Goal: Task Accomplishment & Management: Manage account settings

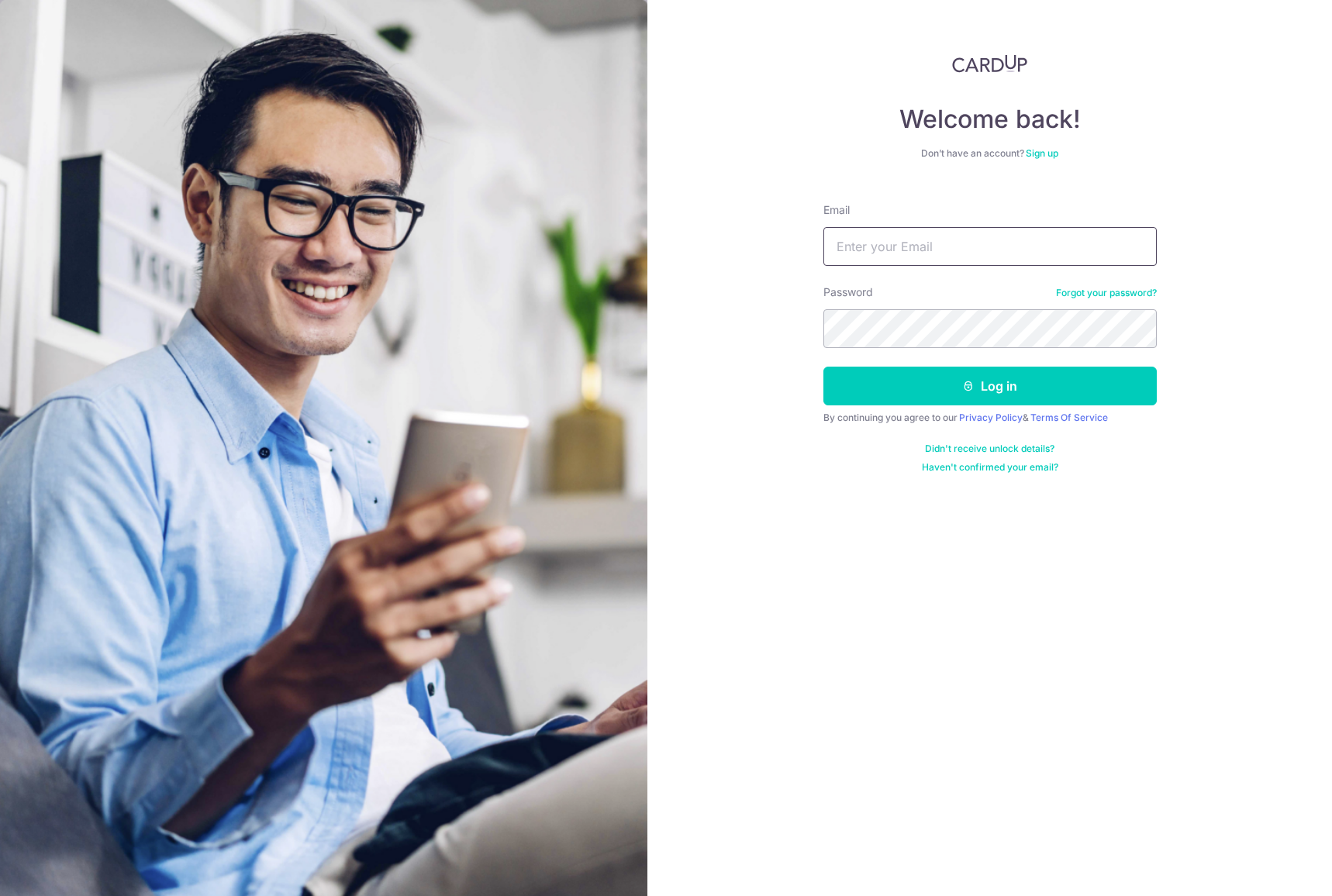
click at [1052, 243] on input "Email" at bounding box center [989, 246] width 333 height 39
type input "[EMAIL_ADDRESS][DOMAIN_NAME]"
click at [823, 367] on button "Log in" at bounding box center [989, 386] width 333 height 39
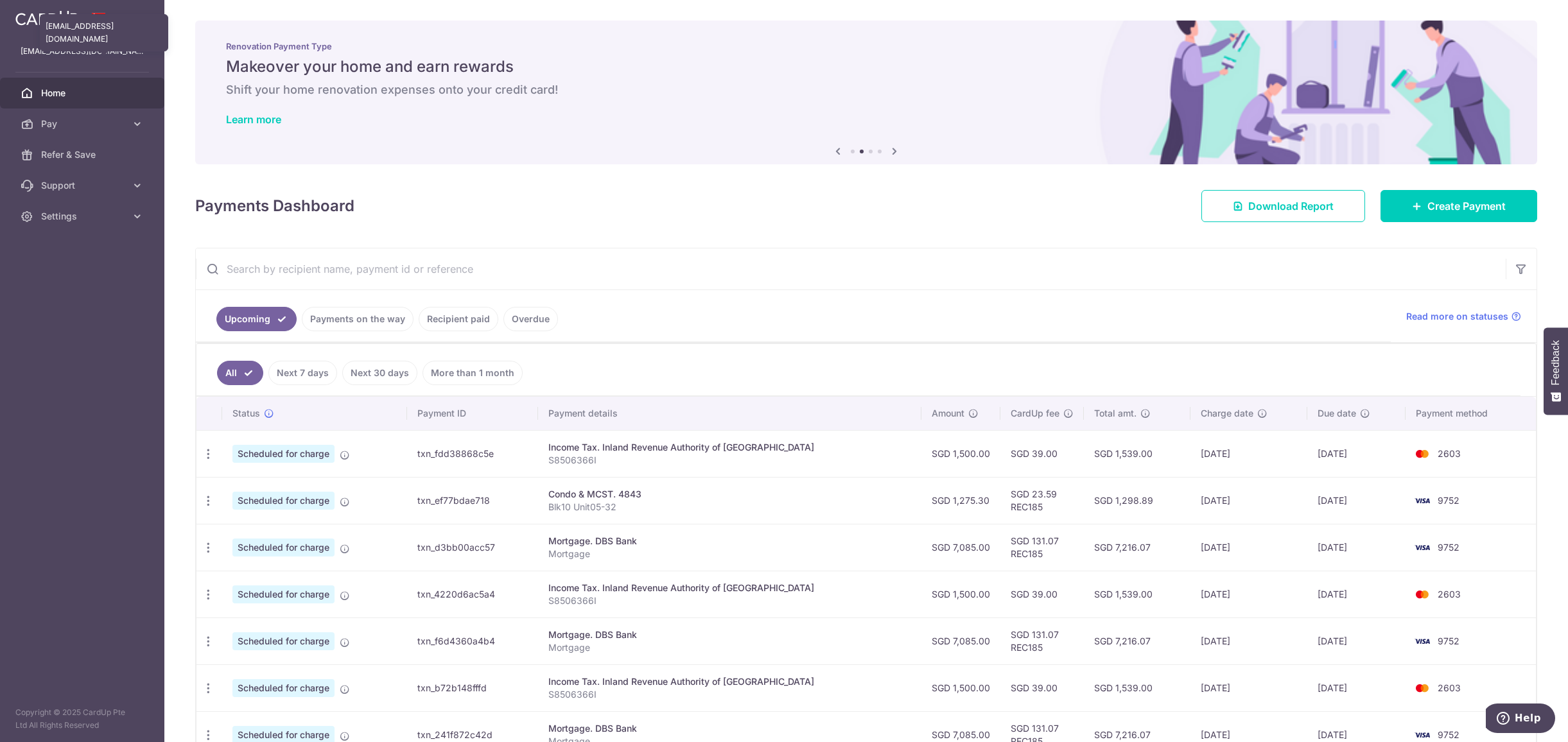
click at [84, 46] on p "[EMAIL_ADDRESS][DOMAIN_NAME]" at bounding box center [82, 51] width 123 height 13
click at [45, 9] on link at bounding box center [47, 17] width 73 height 23
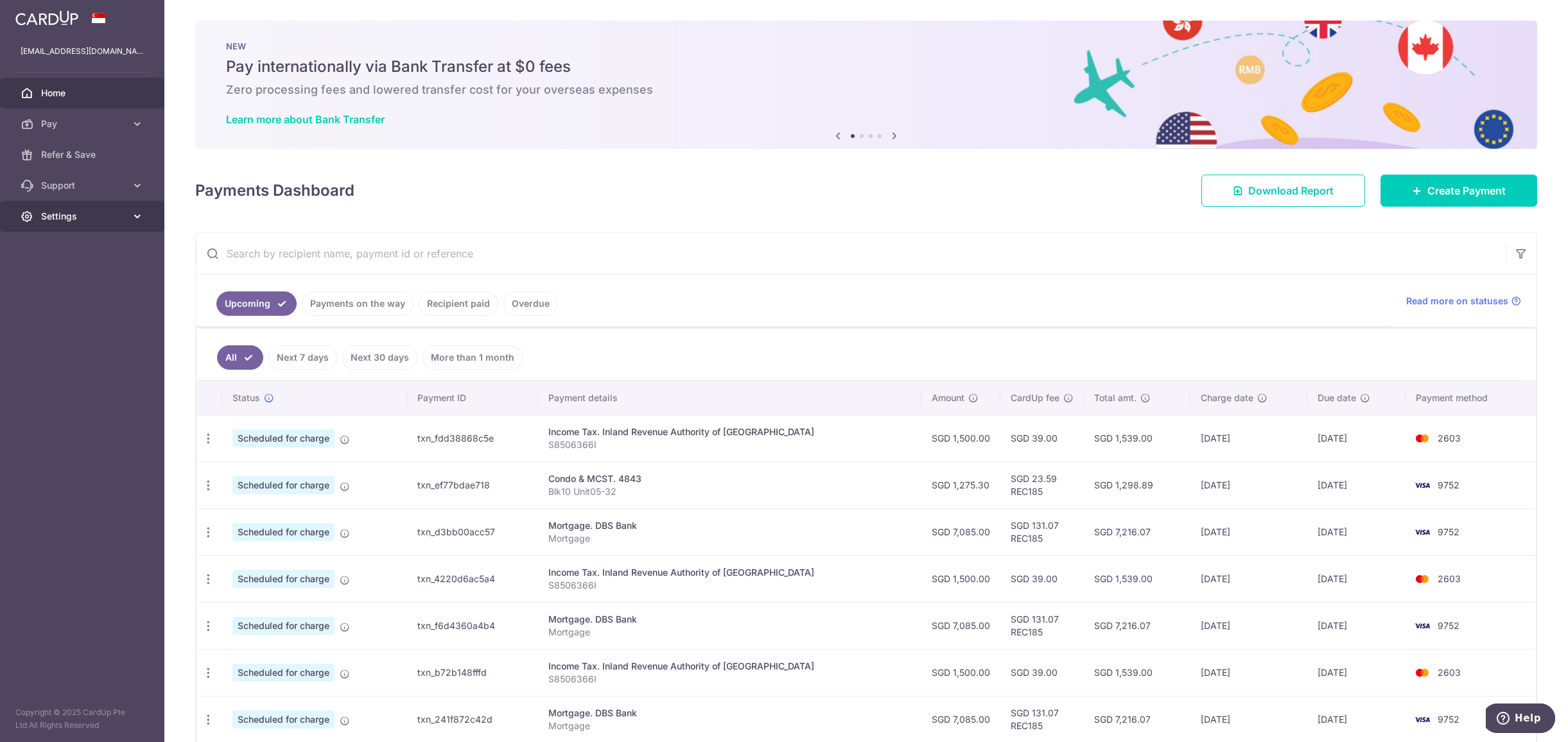
click at [134, 217] on icon at bounding box center [137, 216] width 13 height 13
click at [86, 269] on link "Logout" at bounding box center [82, 278] width 164 height 31
